Goal: Navigation & Orientation: Find specific page/section

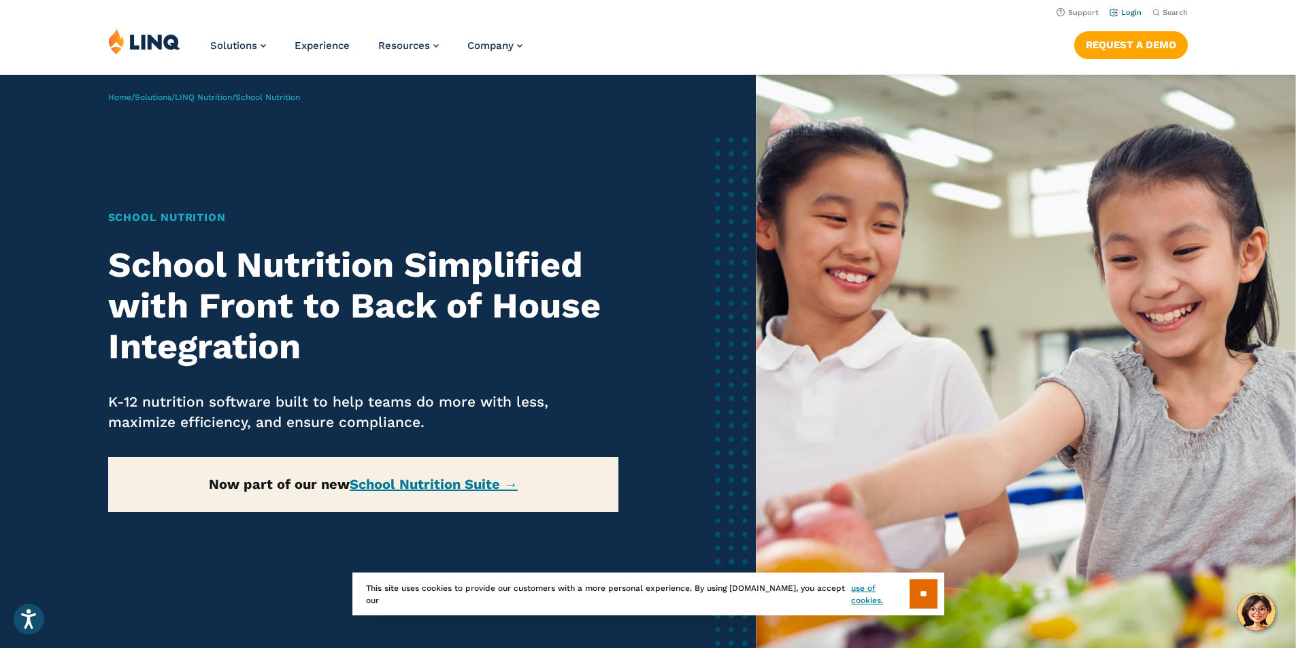
click at [1127, 14] on link "Login" at bounding box center [1125, 12] width 32 height 9
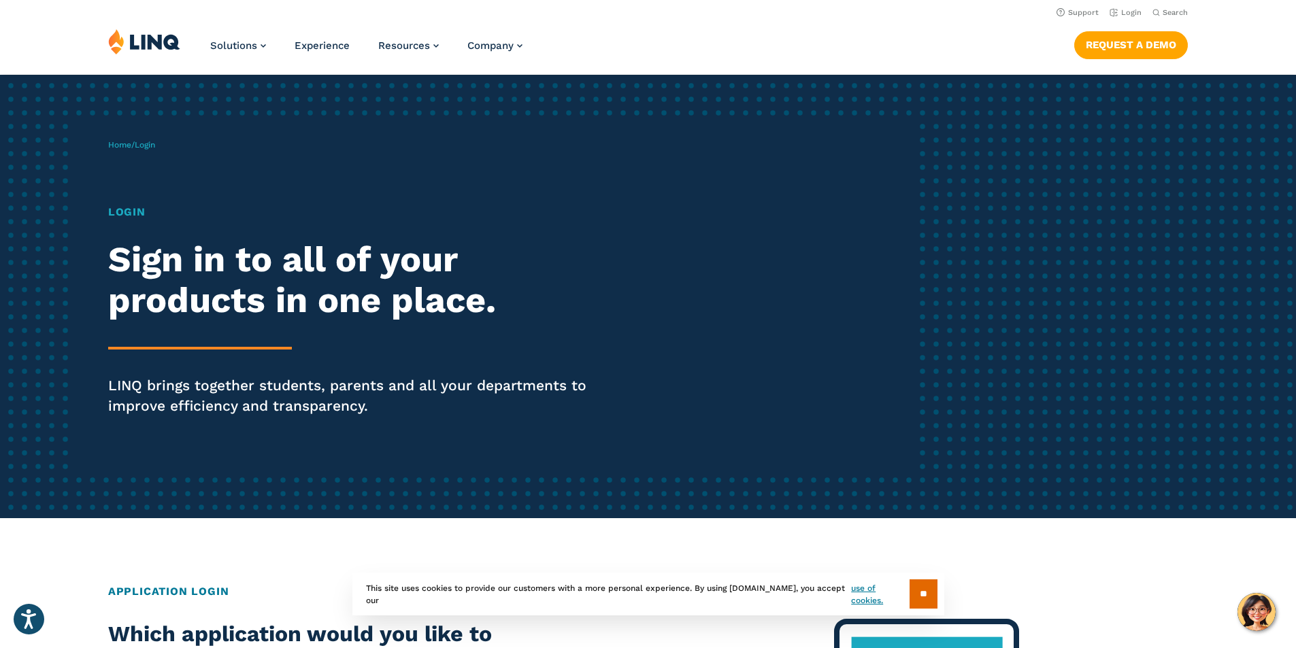
click at [134, 213] on h1 "Login" at bounding box center [357, 212] width 499 height 16
click at [133, 213] on h1 "Login" at bounding box center [357, 212] width 499 height 16
click at [150, 148] on span "Login" at bounding box center [145, 145] width 20 height 10
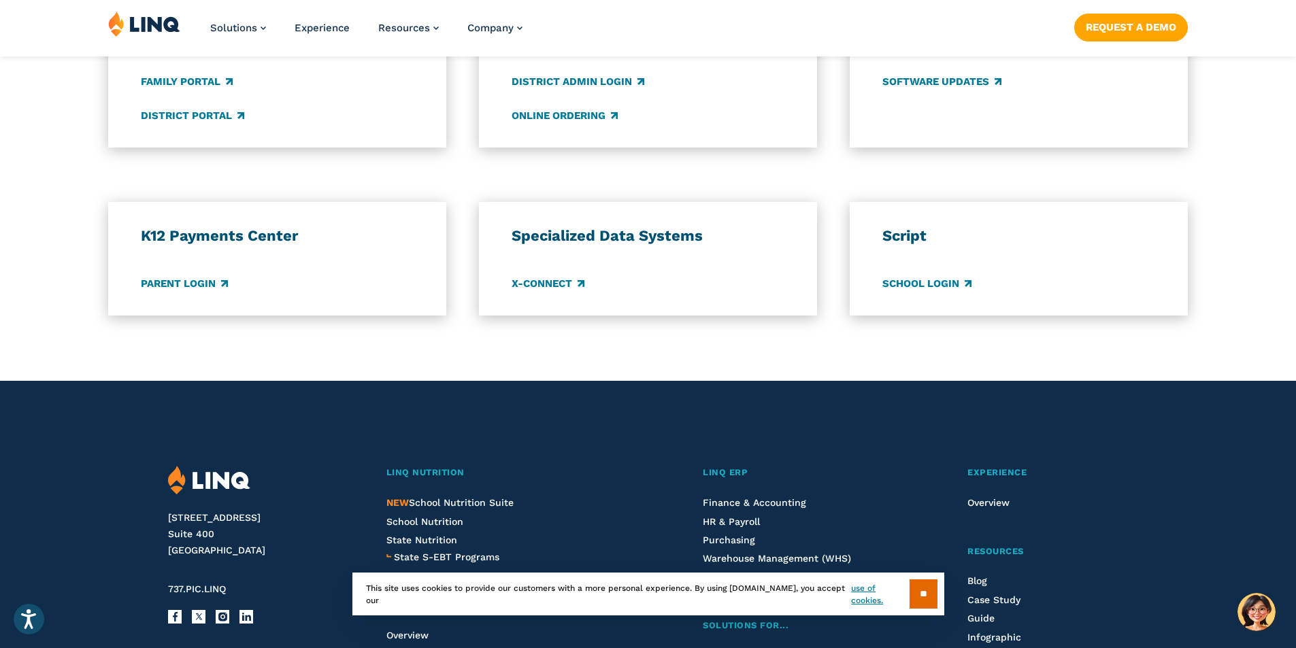
scroll to position [1143, 0]
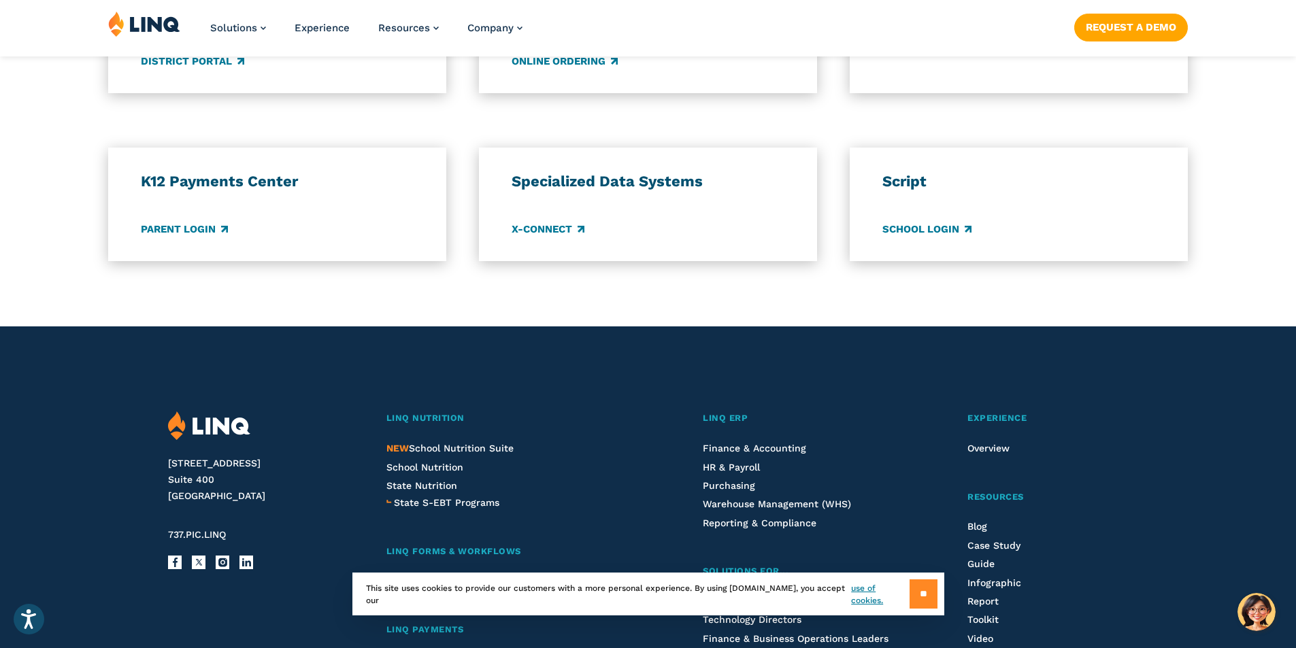
click at [915, 603] on input "**" at bounding box center [923, 594] width 28 height 29
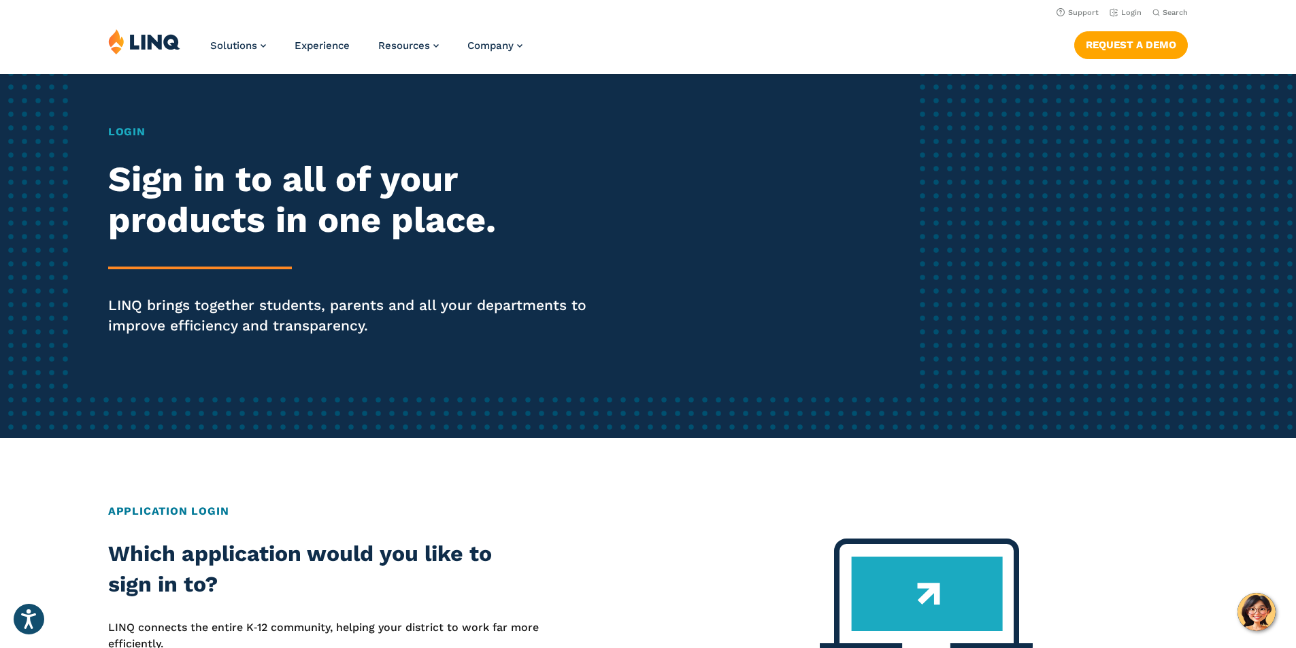
scroll to position [0, 0]
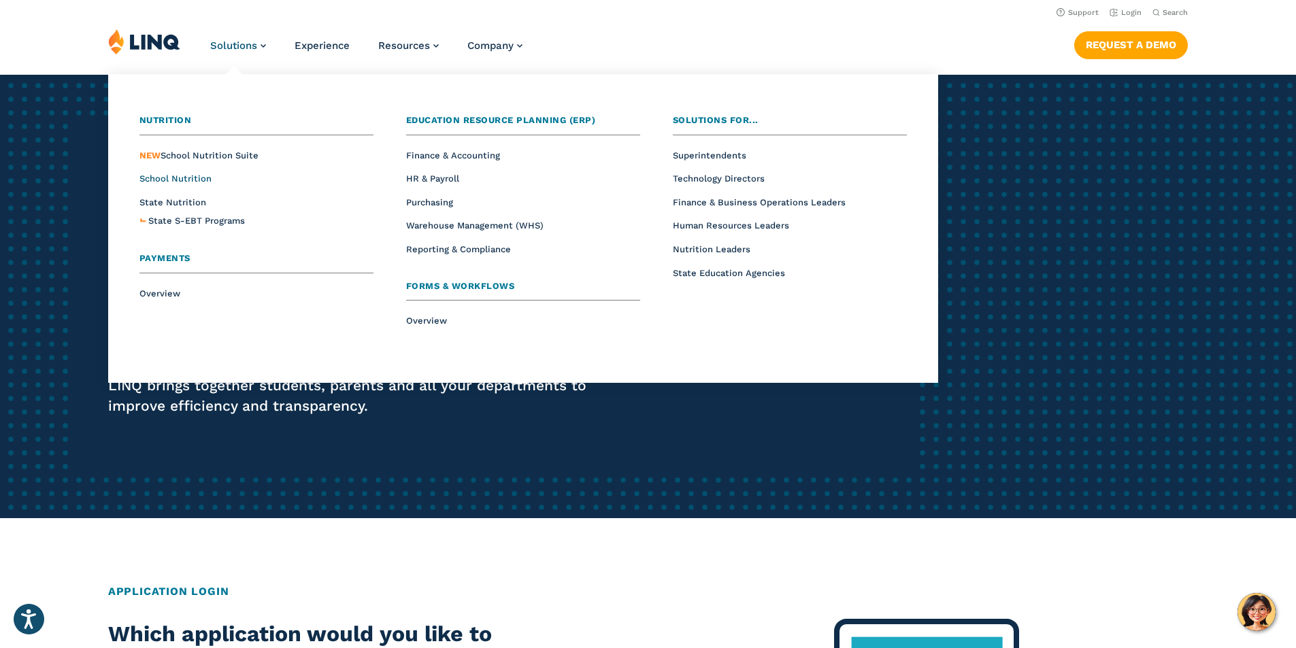
click at [195, 176] on span "School Nutrition" at bounding box center [175, 178] width 72 height 10
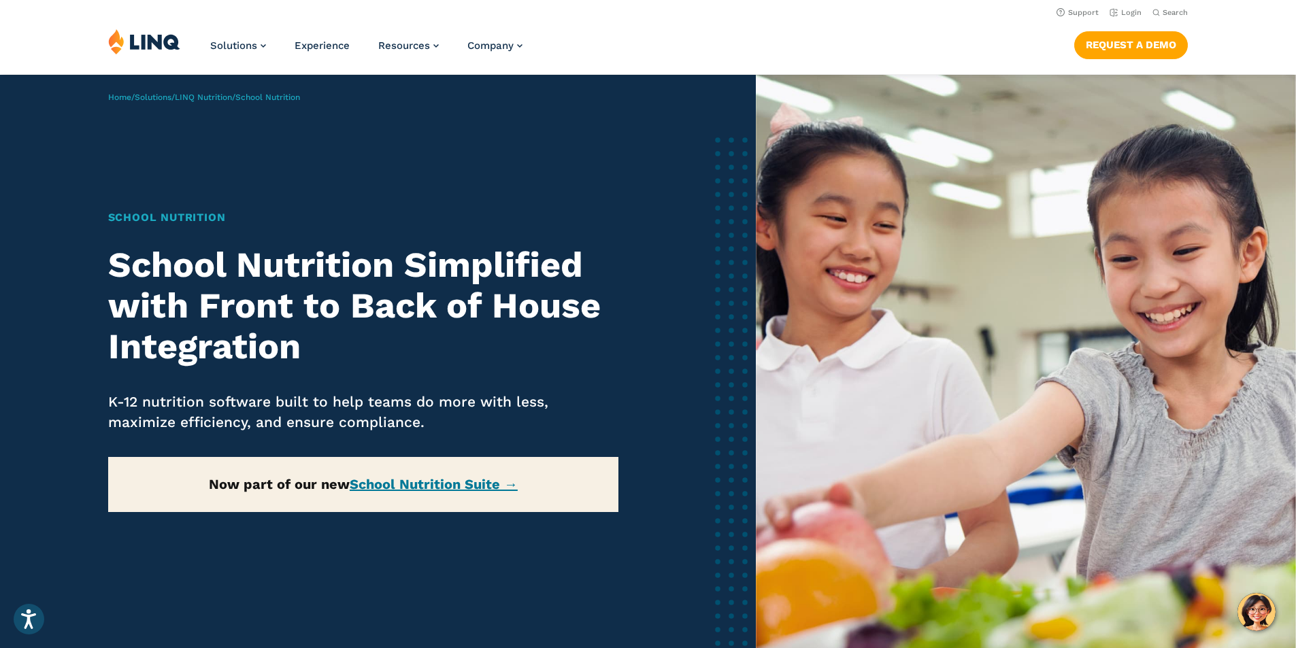
click at [176, 210] on h1 "School Nutrition" at bounding box center [363, 218] width 511 height 16
click at [435, 486] on link "School Nutrition Suite →" at bounding box center [434, 484] width 168 height 16
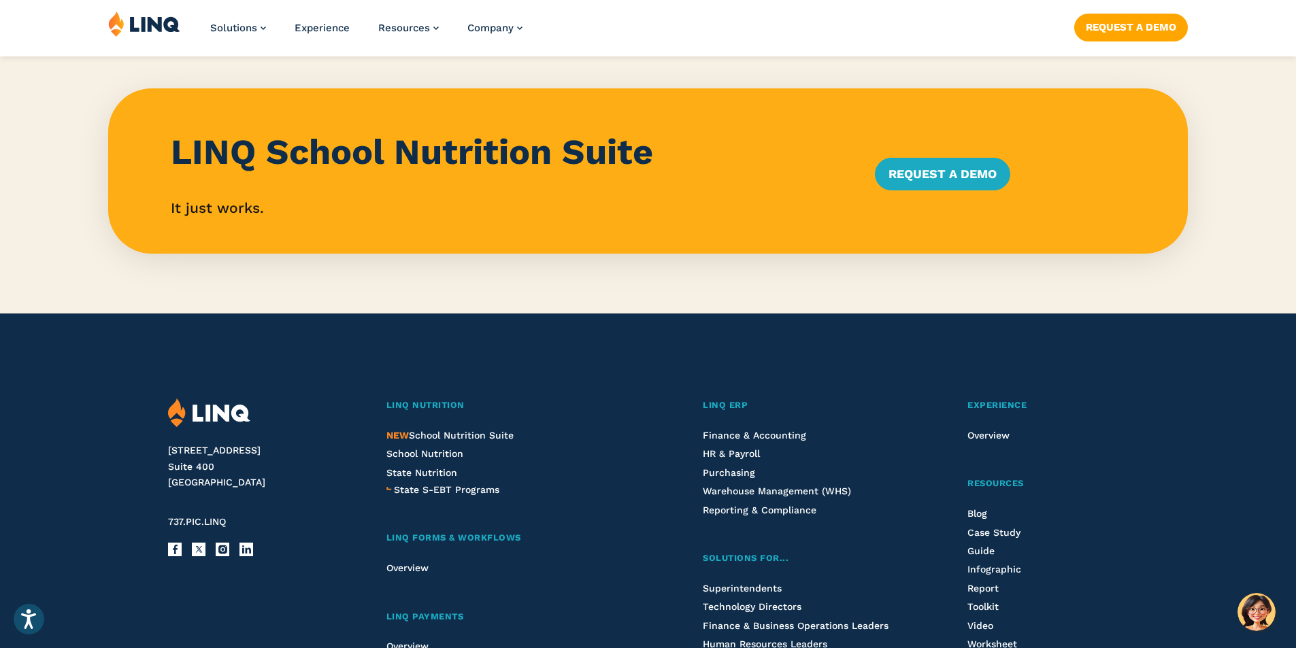
scroll to position [1388, 0]
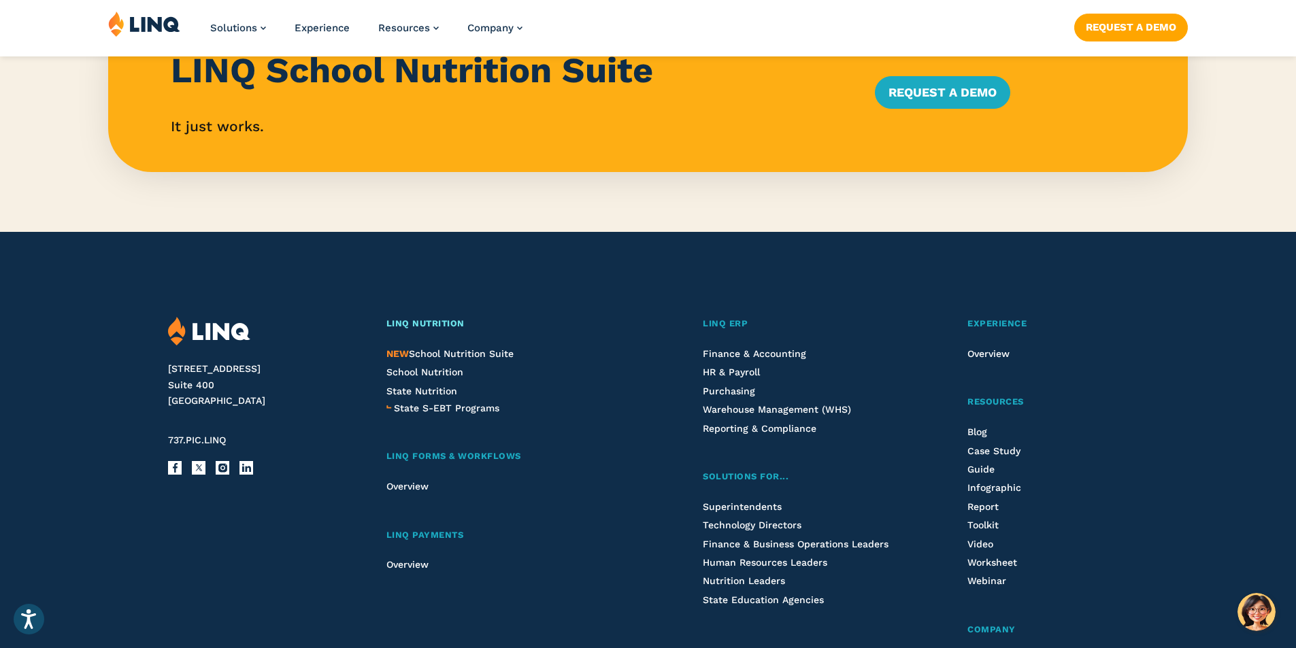
click at [405, 325] on span "LINQ Nutrition" at bounding box center [425, 323] width 78 height 10
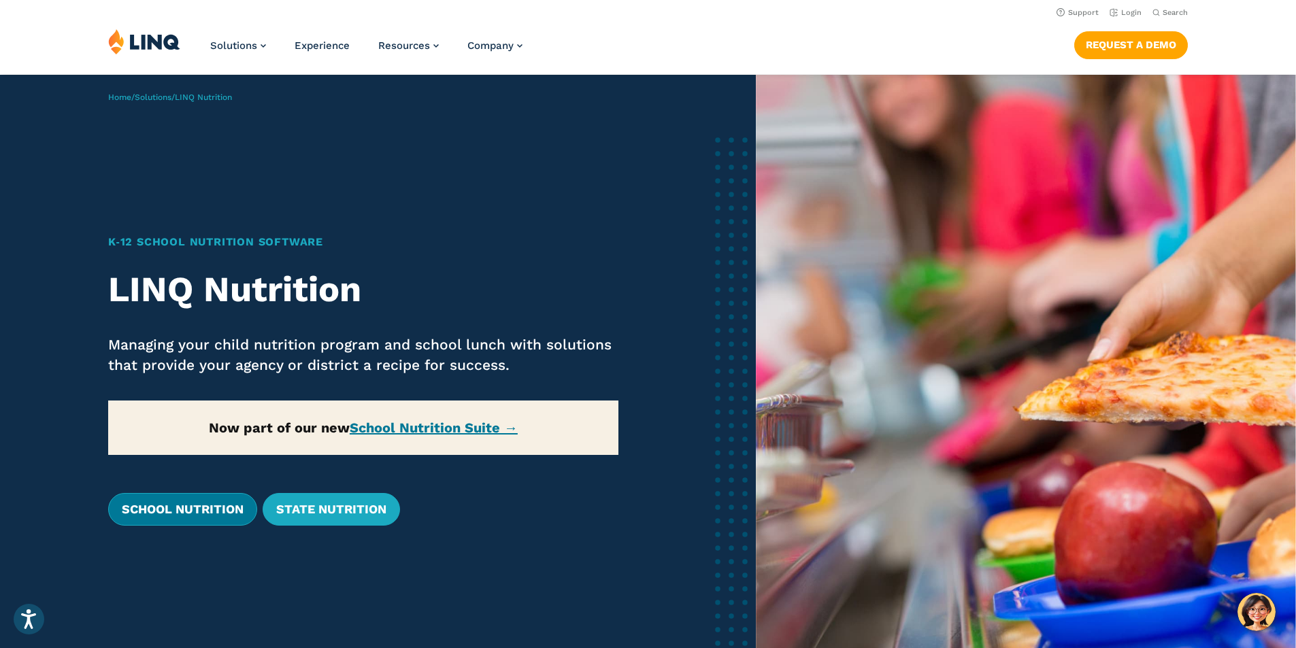
click at [227, 507] on link "School Nutrition" at bounding box center [182, 509] width 149 height 33
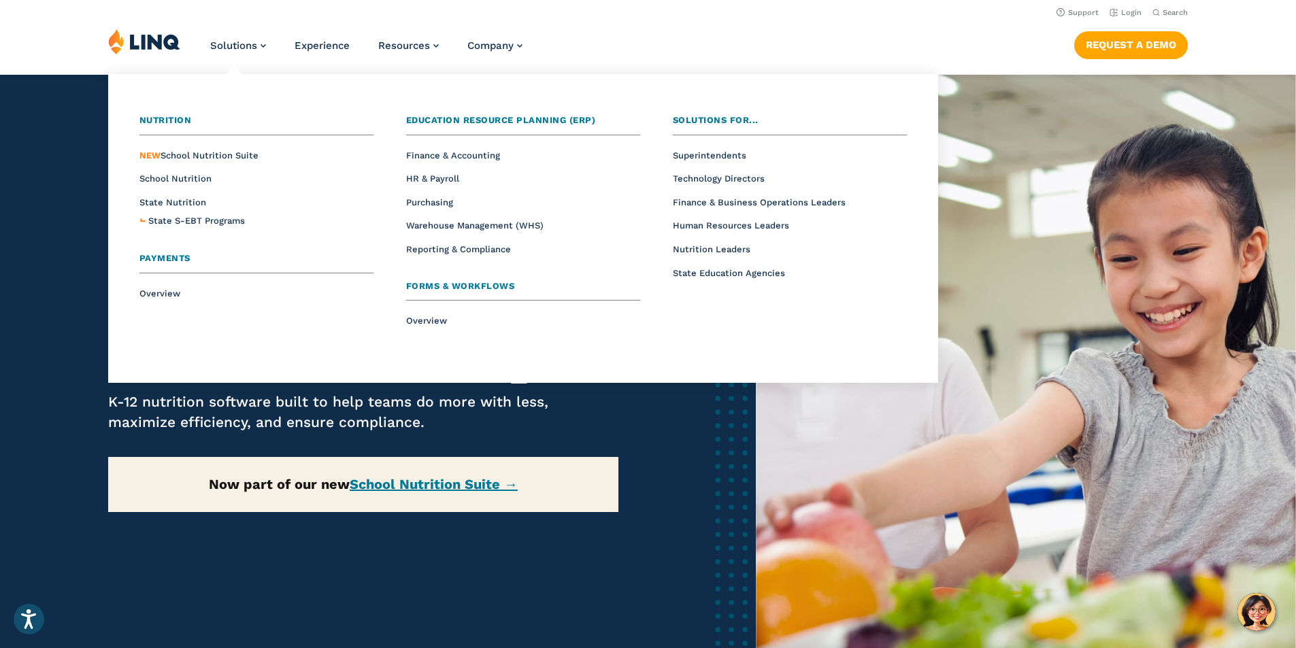
click at [176, 207] on li "State Nutrition" at bounding box center [256, 202] width 234 height 18
click at [176, 202] on span "State Nutrition" at bounding box center [172, 202] width 67 height 10
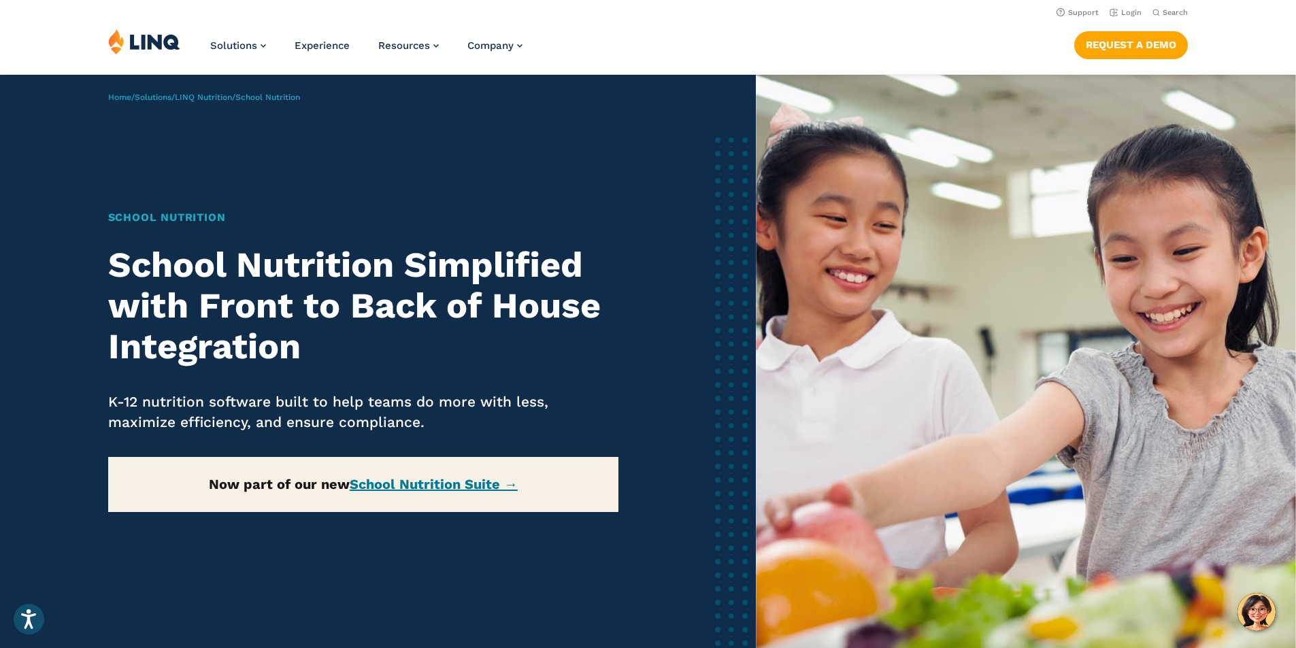
click at [0, 17] on nav "Support Login Search Search for:" at bounding box center [648, 11] width 1296 height 15
